Goal: Transaction & Acquisition: Purchase product/service

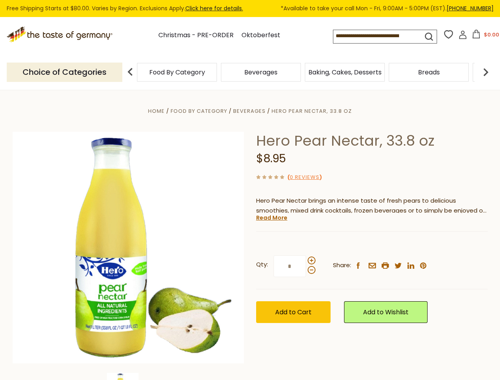
click at [250, 190] on div "Home Food By Category [GEOGRAPHIC_DATA] Hero Pear Nectar, 33.8 oz Hero Pear Nec…" at bounding box center [250, 258] width 486 height 305
click at [484, 36] on button "$0.00" at bounding box center [485, 36] width 34 height 12
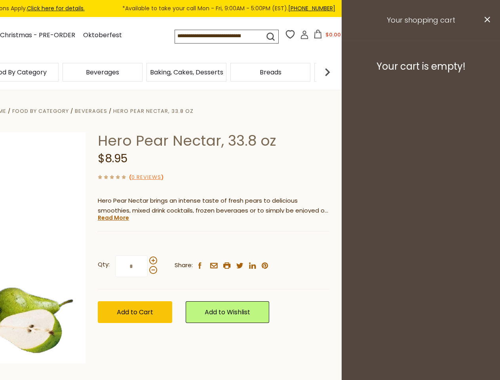
click at [144, 72] on div "Beverages" at bounding box center [103, 72] width 84 height 19
click at [59, 72] on div "Beverages" at bounding box center [19, 72] width 80 height 19
click at [485, 72] on h3 "Your cart is empty!" at bounding box center [420, 67] width 138 height 12
click at [250, 235] on div "Hero Pear Nectar, 33.8 oz $8.95 ( 0 Reviews ) Hero Pear Nectar brings an intens…" at bounding box center [213, 236] width 231 height 209
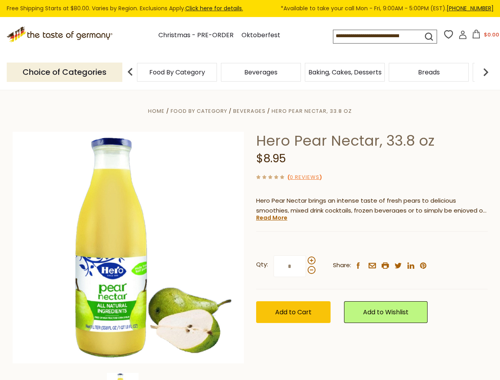
click at [128, 376] on div "Home Food By Category [GEOGRAPHIC_DATA] Hero Pear Nectar, 33.8 oz Hero Pear Nec…" at bounding box center [250, 258] width 486 height 305
click at [271, 218] on link "Read More" at bounding box center [271, 218] width 31 height 8
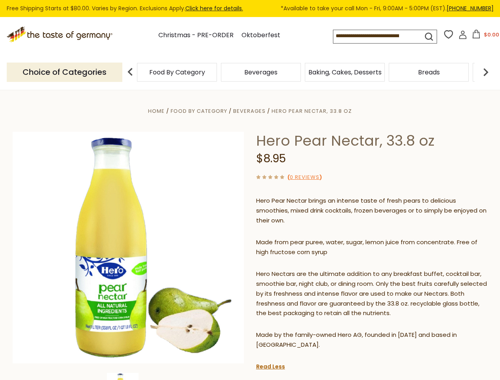
click at [311, 269] on p "Hero Nectars are the ultimate addition to any breakfast buffet, cocktail bar, s…" at bounding box center [371, 293] width 231 height 49
